Goal: Task Accomplishment & Management: Manage account settings

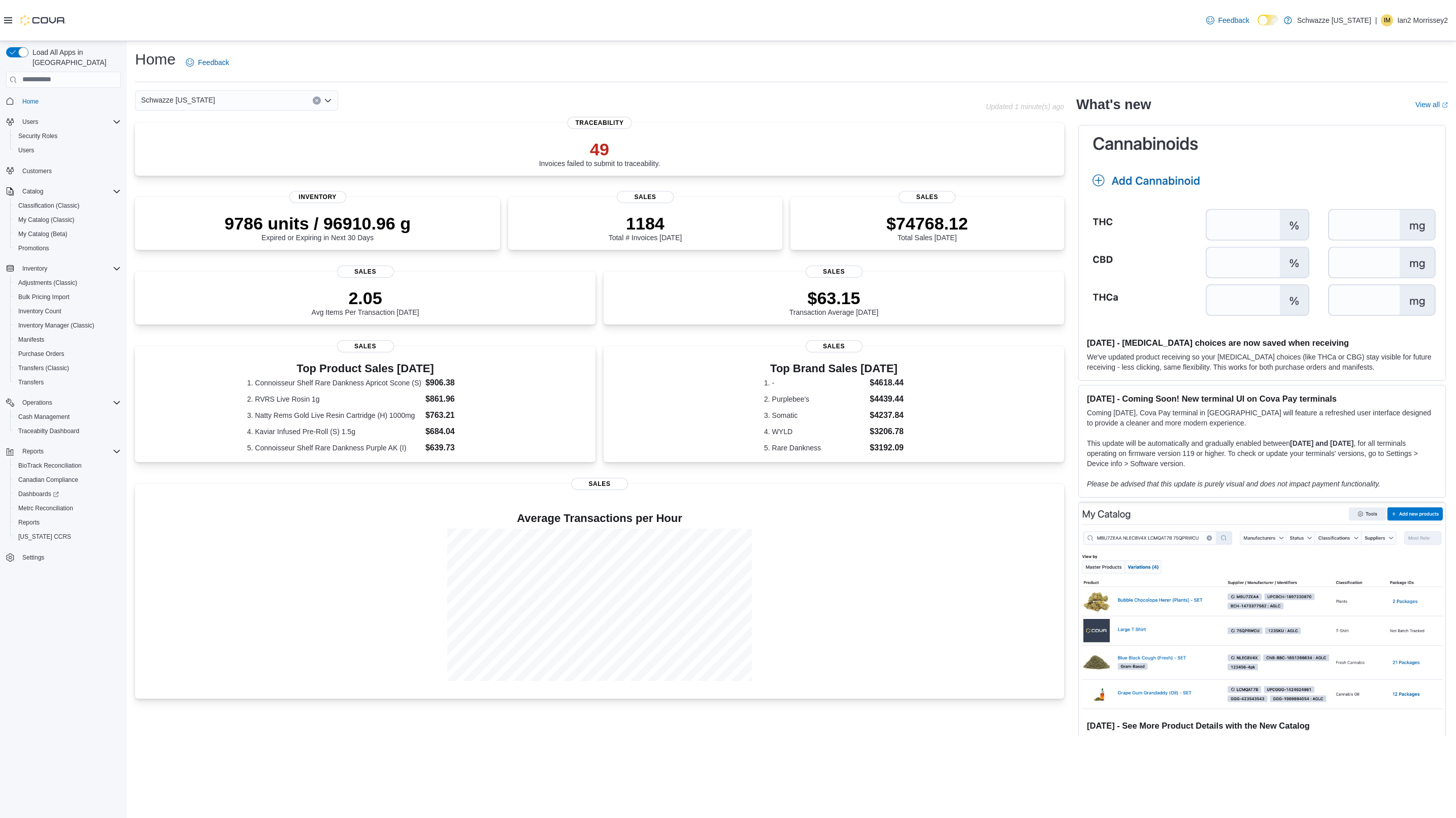
click at [1073, 467] on div "Schwazze [US_STATE] Updated 1 minute(s) ago 49 Invoices failed to submit to tra…" at bounding box center [791, 413] width 1313 height 646
click at [42, 553] on span "Settings" at bounding box center [33, 557] width 21 height 8
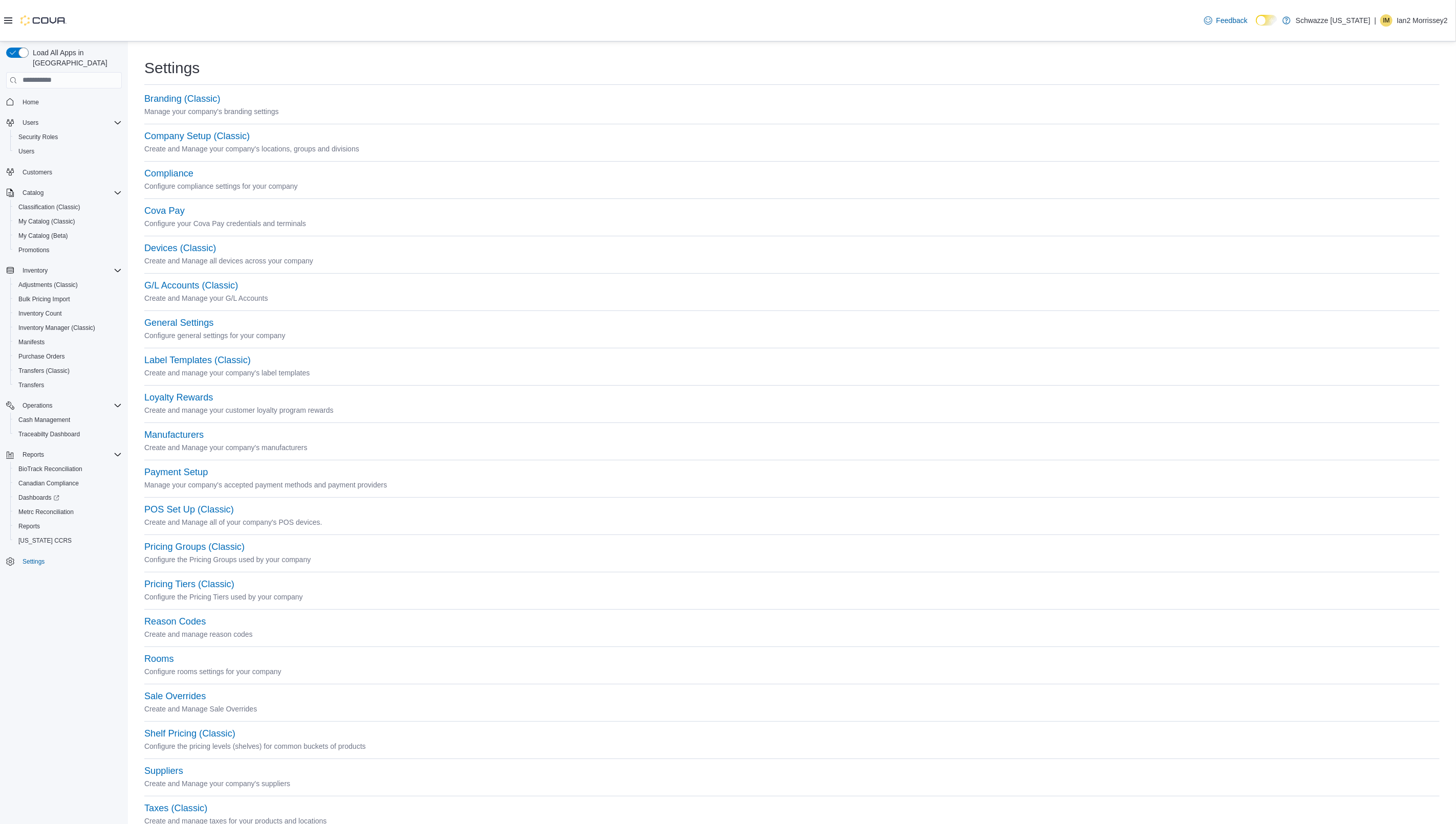
scroll to position [69, 0]
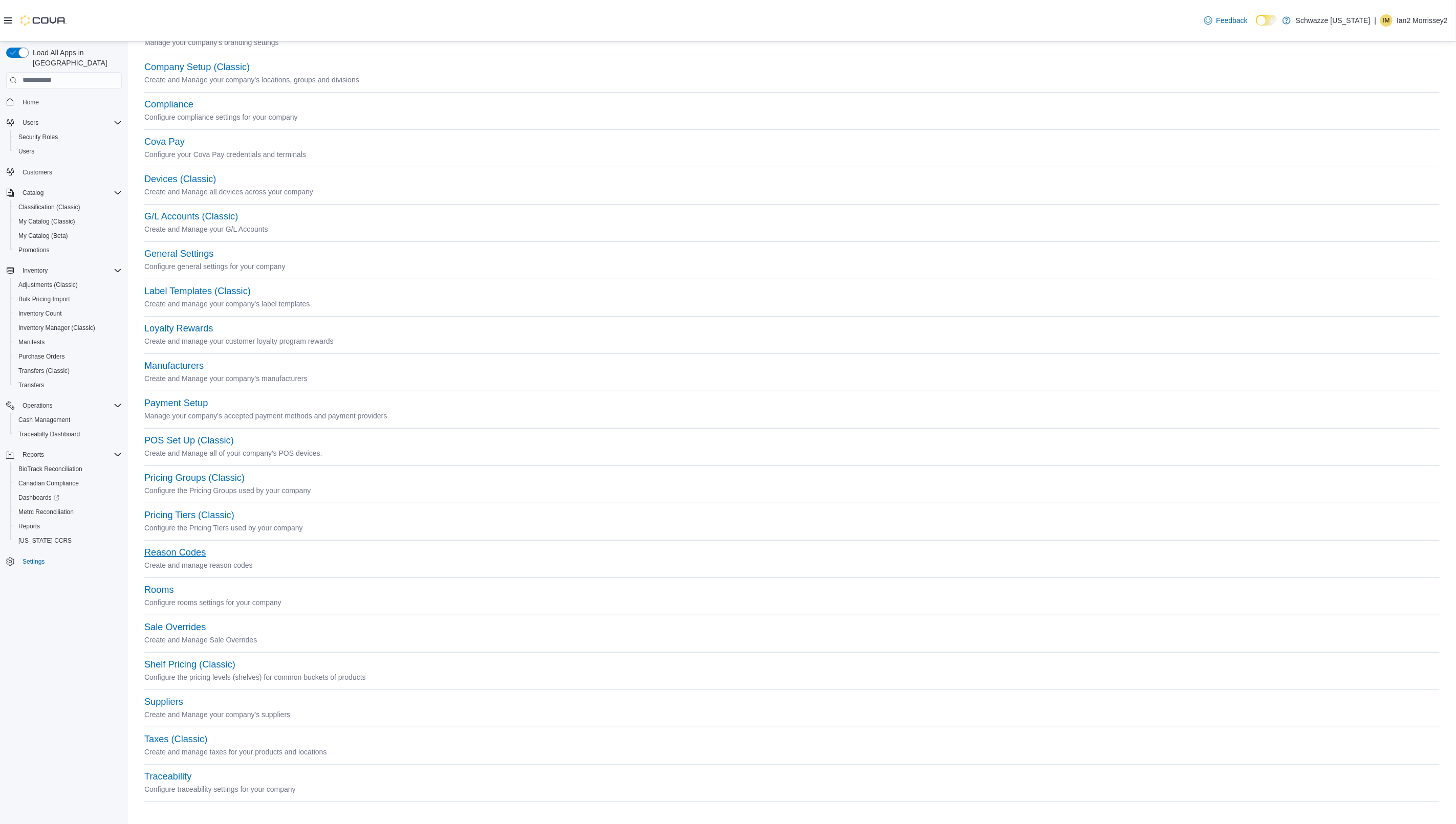
click at [174, 554] on button "Reason Codes" at bounding box center [175, 552] width 61 height 10
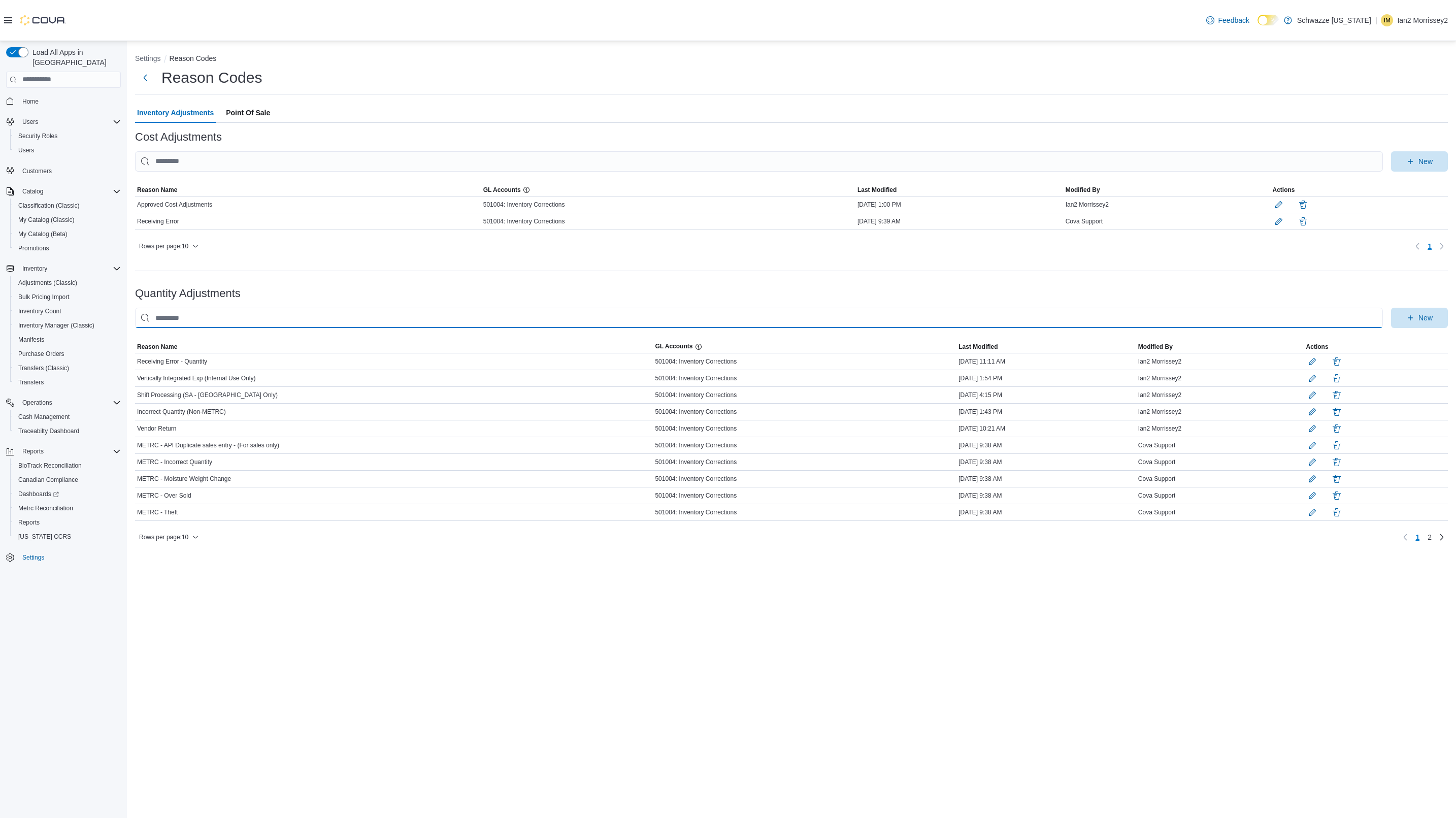
click at [236, 328] on input "This is a search bar. As you type, the results lower in the page will automatic…" at bounding box center [759, 317] width 1247 height 20
click at [500, 327] on input "This is a search bar. As you type, the results lower in the page will automatic…" at bounding box center [759, 317] width 1247 height 20
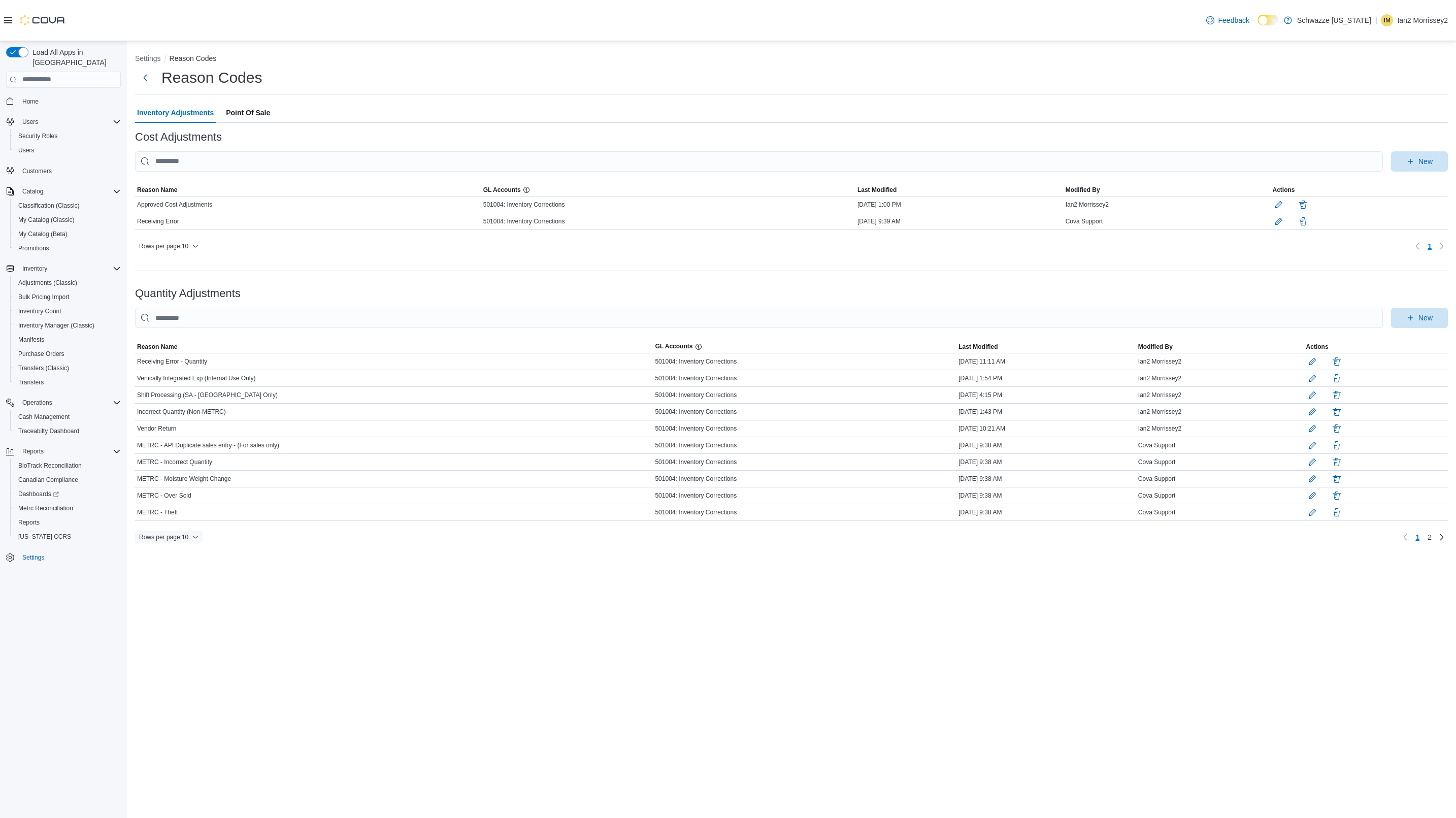
click at [179, 541] on span "Rows per page : 10" at bounding box center [164, 537] width 49 height 8
click at [247, 103] on span "Point Of Sale" at bounding box center [248, 112] width 44 height 20
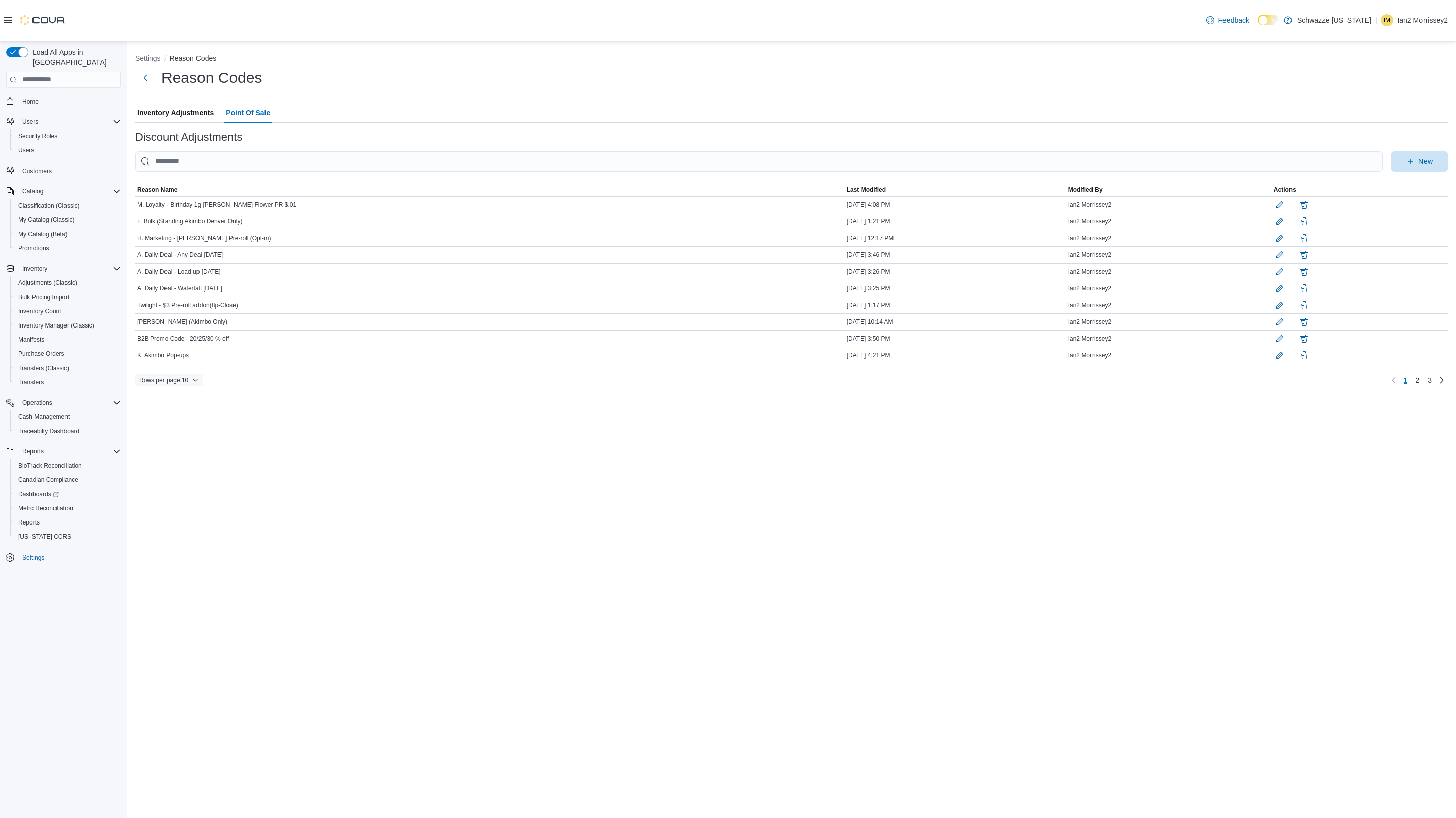
click at [188, 386] on span "Rows per page : 10" at bounding box center [169, 381] width 60 height 12
click at [187, 374] on span "50 rows" at bounding box center [182, 374] width 33 height 8
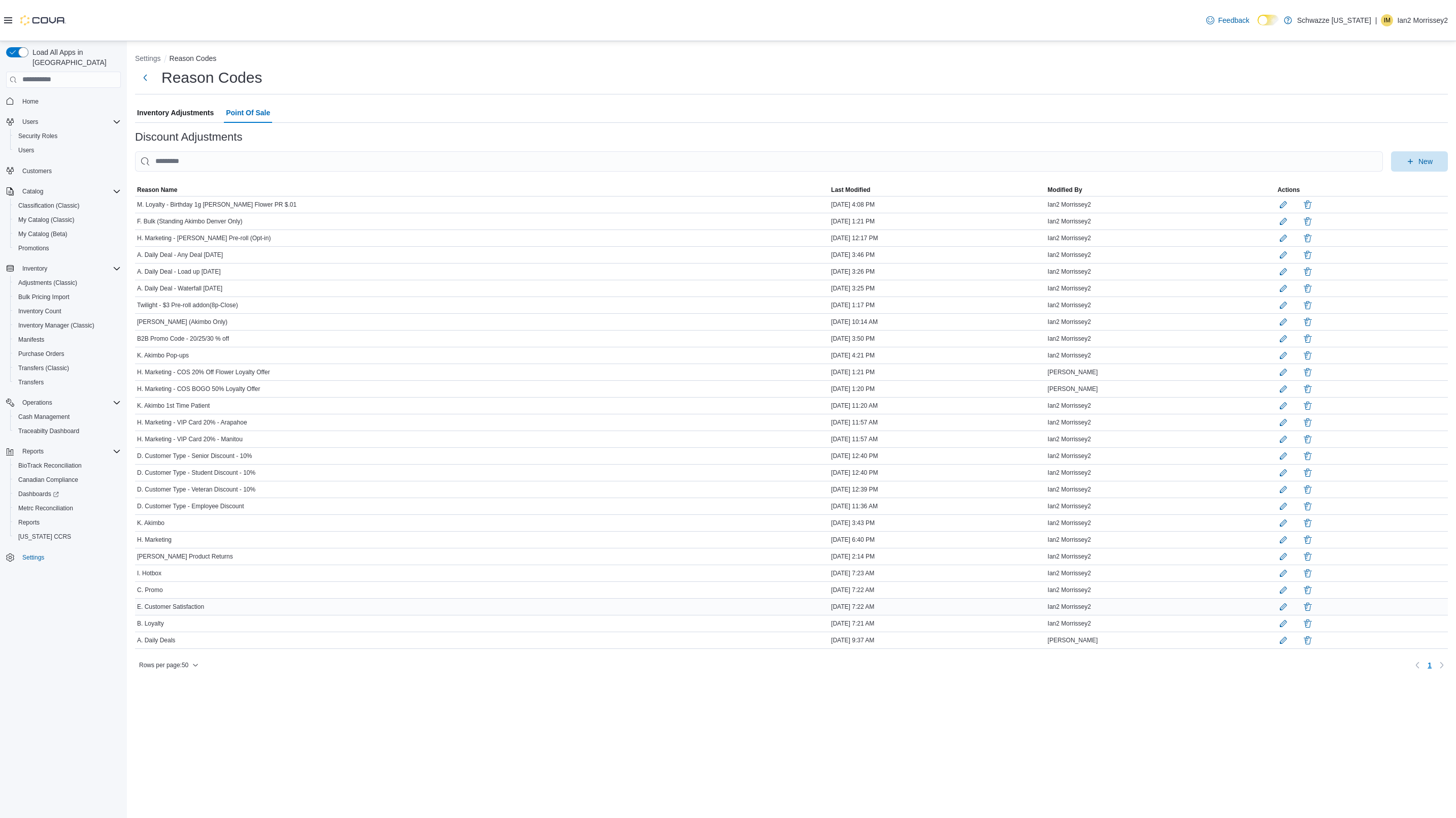
click at [234, 611] on div "E. Customer Satisfaction" at bounding box center [482, 607] width 694 height 12
drag, startPoint x: 229, startPoint y: 608, endPoint x: 137, endPoint y: 616, distance: 92.3
click at [137, 613] on div "E. Customer Satisfaction" at bounding box center [482, 607] width 694 height 12
copy span "E. Customer Satisfaction"
click at [1301, 612] on button "button" at bounding box center [1308, 607] width 12 height 12
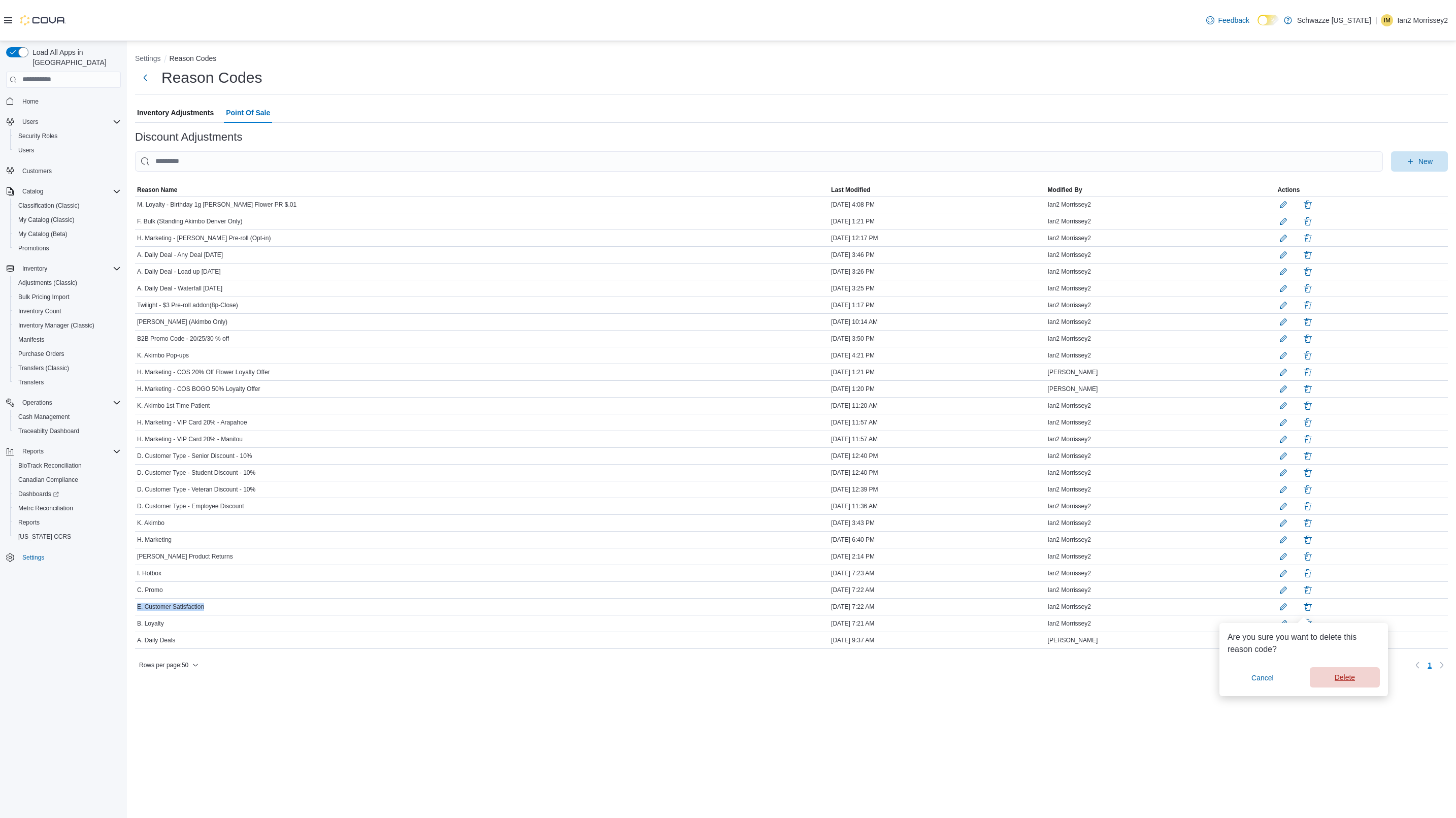
click at [1340, 672] on span "Delete" at bounding box center [1344, 677] width 58 height 20
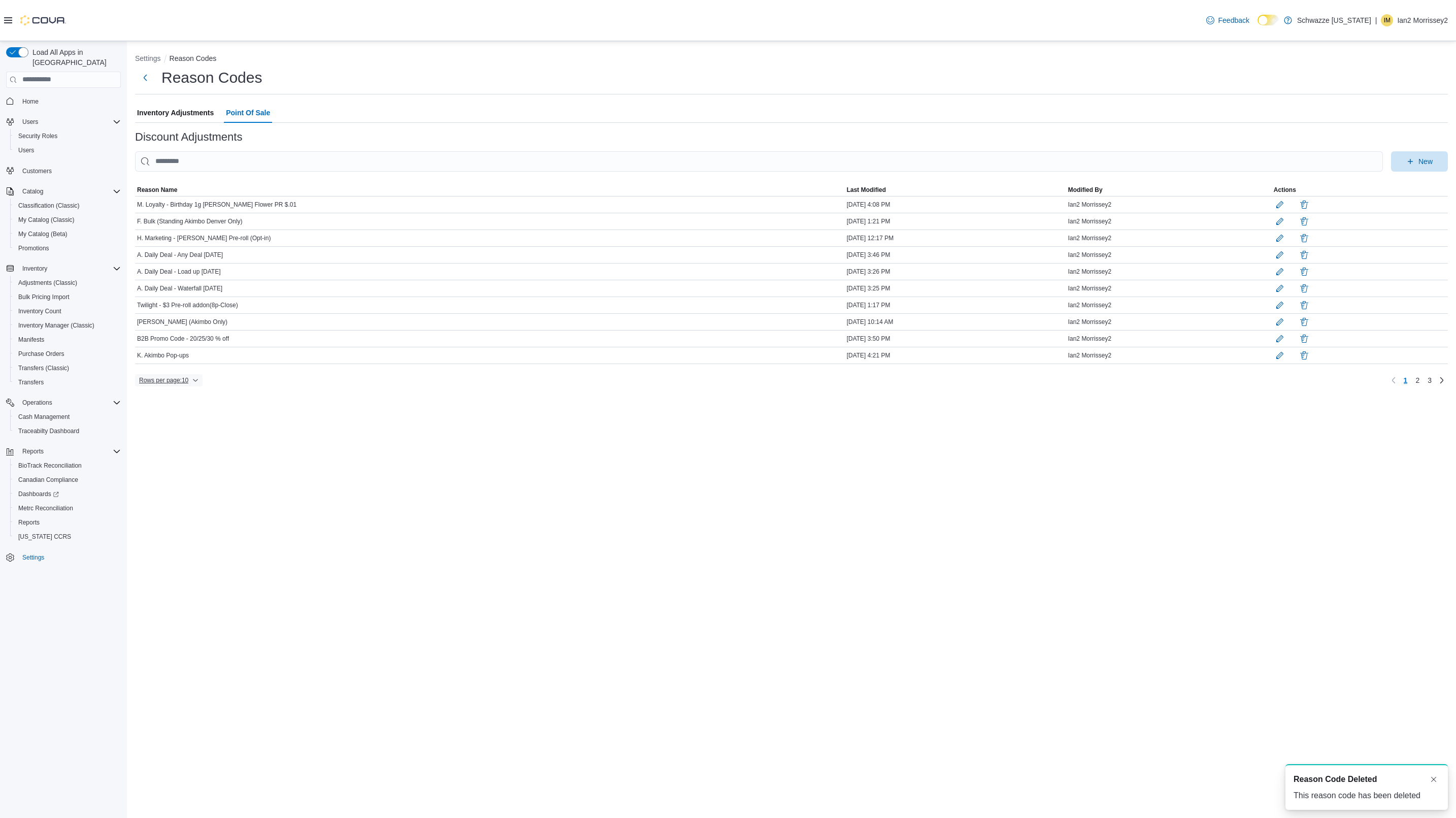
click at [168, 384] on span "Rows per page : 10" at bounding box center [164, 381] width 49 height 8
click at [179, 375] on span "50 rows" at bounding box center [182, 374] width 33 height 8
